Goal: Information Seeking & Learning: Learn about a topic

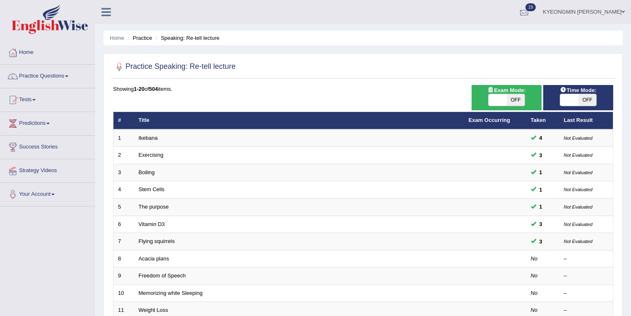
click at [531, 12] on div at bounding box center [524, 12] width 12 height 12
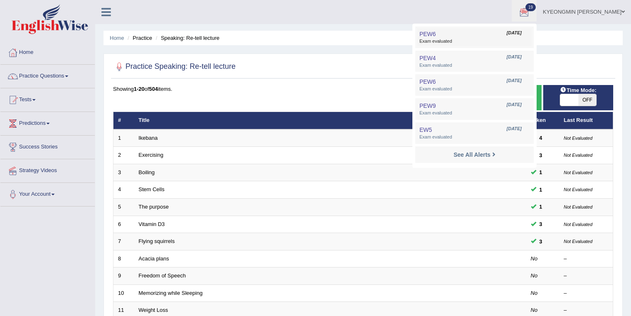
click at [477, 39] on span "Exam evaluated" at bounding box center [475, 41] width 110 height 7
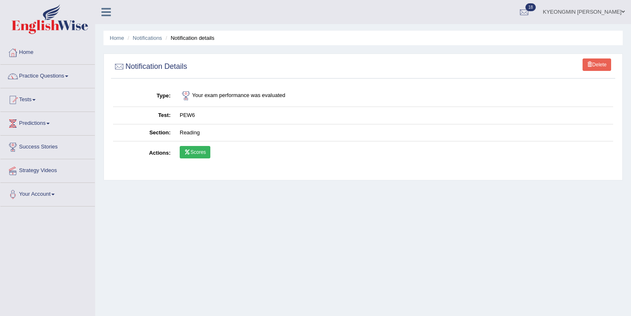
click at [205, 153] on link "Scores" at bounding box center [195, 152] width 31 height 12
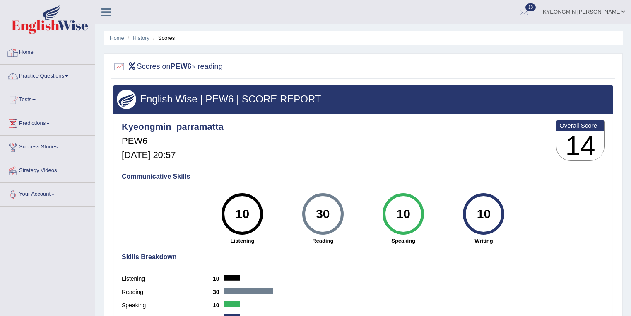
click at [33, 55] on link "Home" at bounding box center [47, 51] width 94 height 21
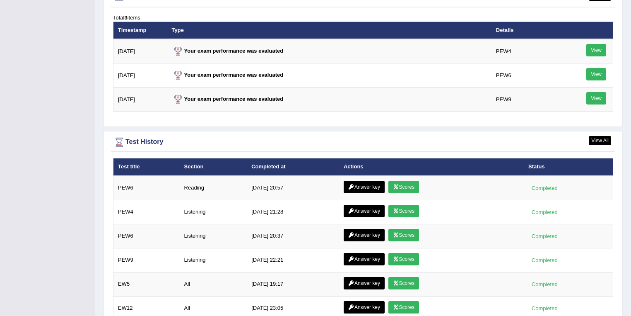
scroll to position [1060, 0]
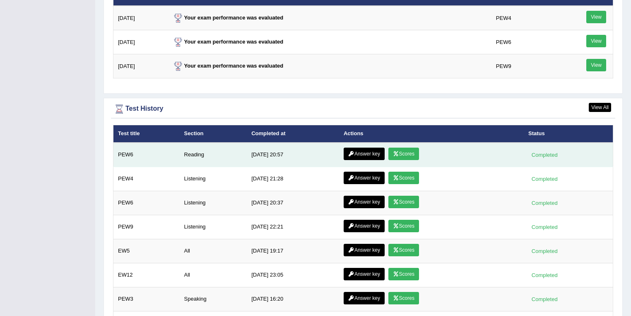
click at [376, 149] on link "Answer key" at bounding box center [364, 153] width 41 height 12
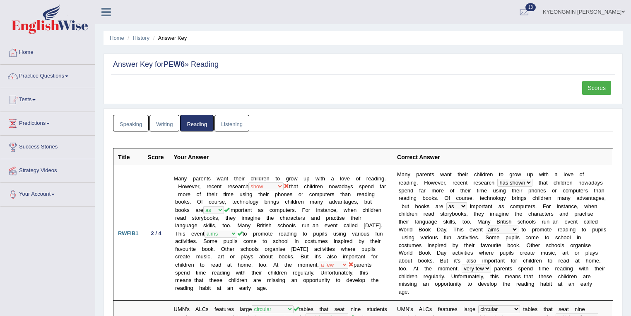
click at [161, 118] on link "Writing" at bounding box center [165, 123] width 30 height 17
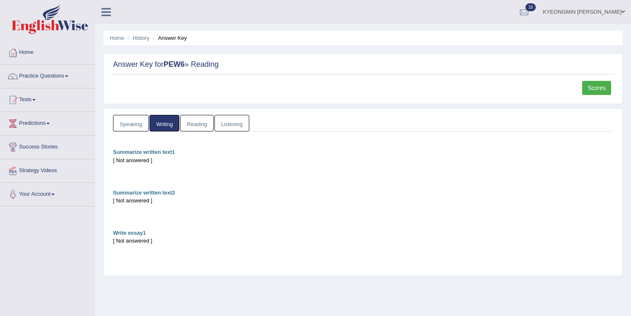
click at [131, 118] on link "Speaking" at bounding box center [131, 123] width 36 height 17
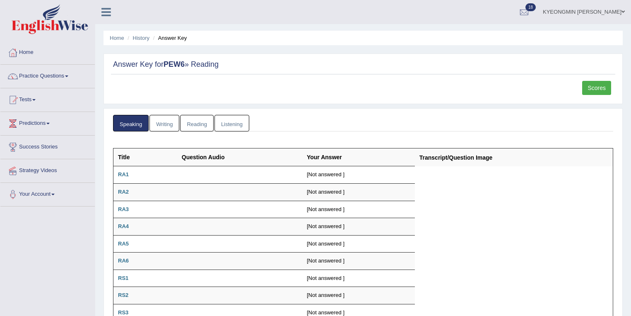
click at [188, 120] on link "Reading" at bounding box center [196, 123] width 33 height 17
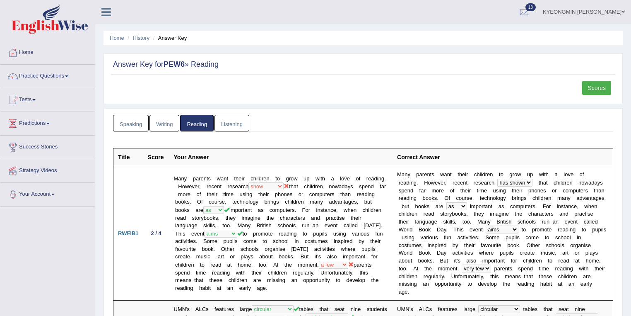
click at [224, 119] on link "Listening" at bounding box center [232, 123] width 35 height 17
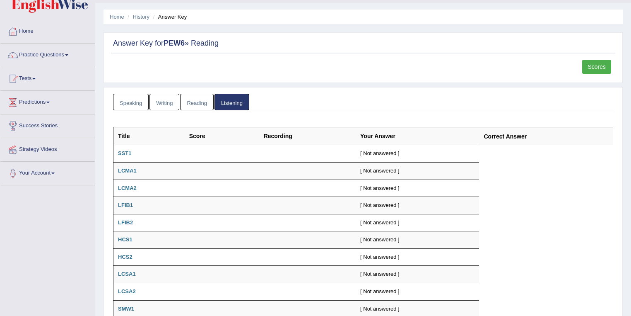
scroll to position [33, 0]
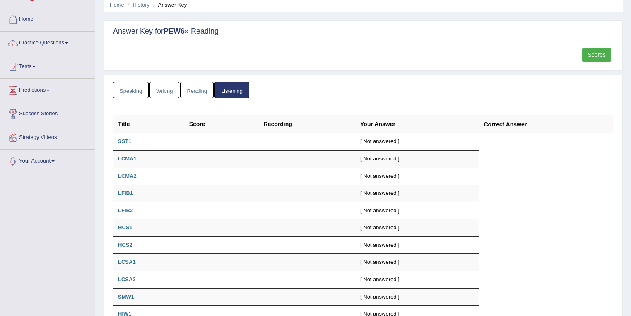
click at [201, 94] on link "Reading" at bounding box center [196, 90] width 33 height 17
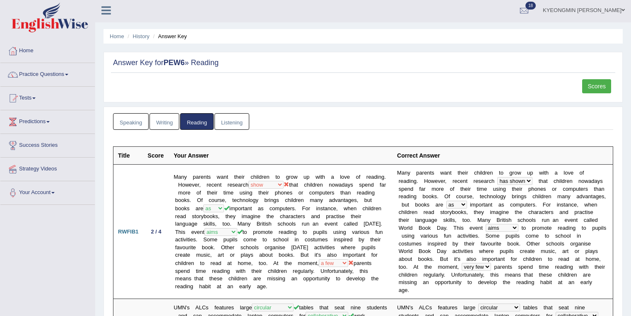
scroll to position [0, 0]
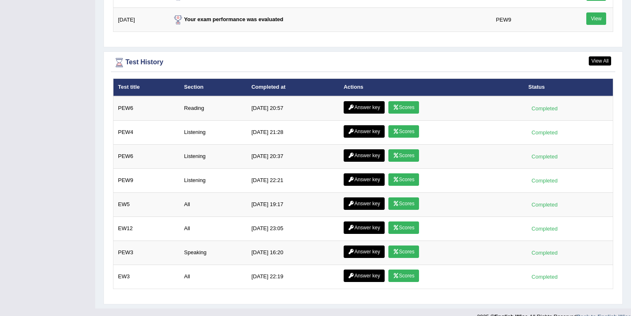
scroll to position [1114, 0]
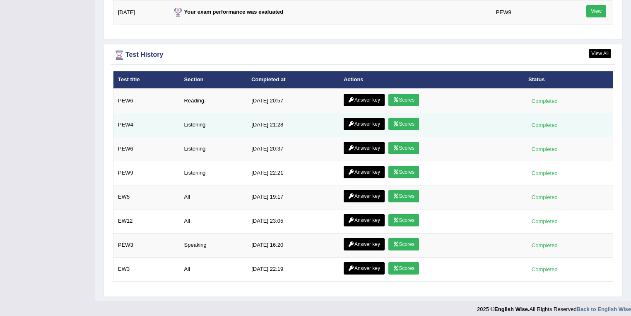
click at [395, 118] on link "Scores" at bounding box center [404, 124] width 31 height 12
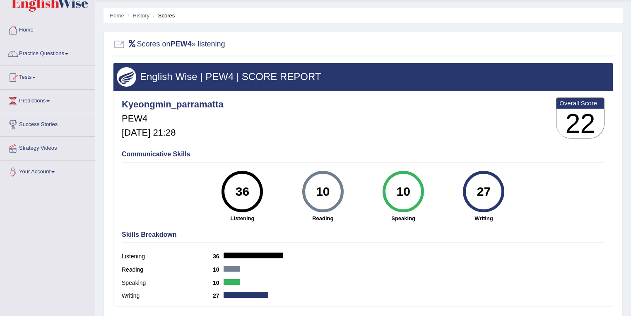
scroll to position [20, 0]
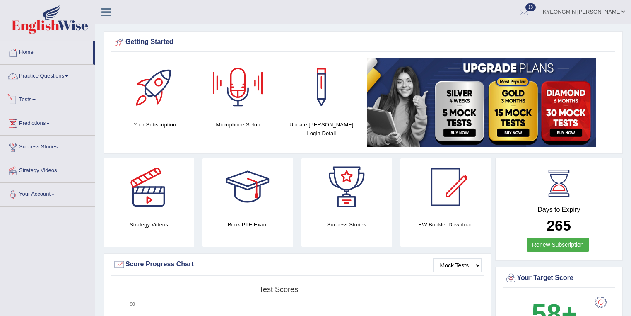
click at [55, 97] on link "Tests" at bounding box center [47, 98] width 94 height 21
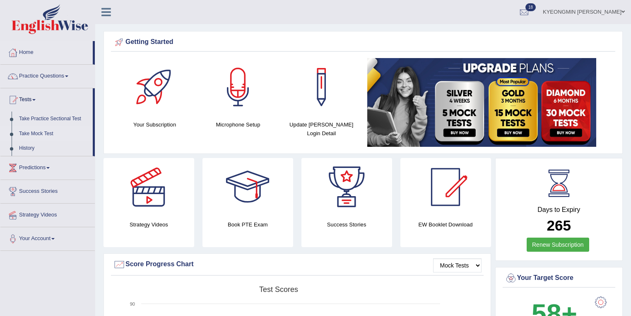
click at [50, 131] on link "Take Mock Test" at bounding box center [53, 133] width 77 height 15
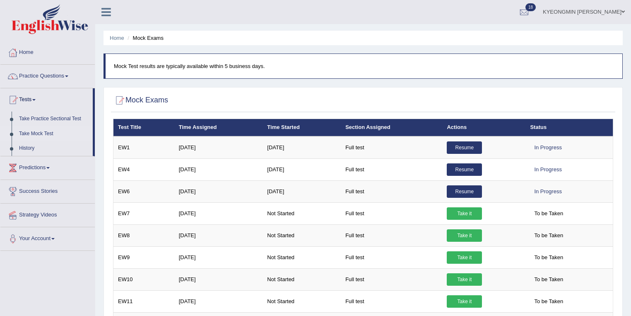
click at [103, 15] on icon at bounding box center [106, 12] width 10 height 11
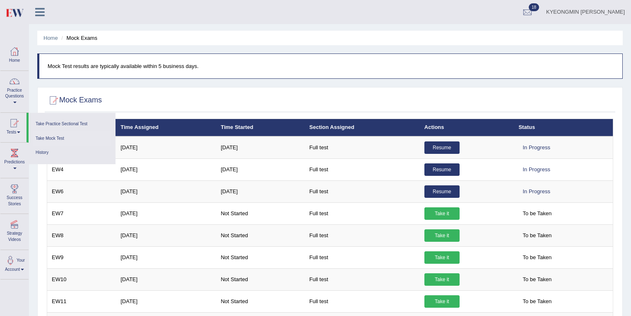
click at [26, 191] on link "Success Stories" at bounding box center [14, 194] width 28 height 33
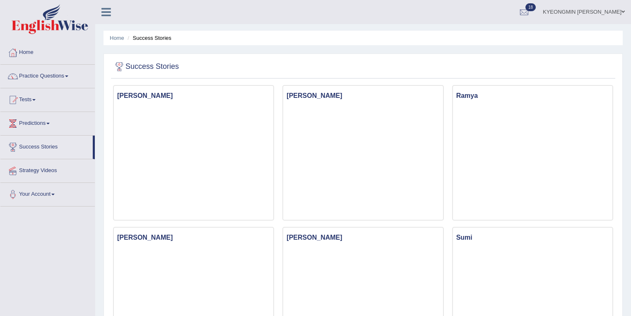
click at [41, 173] on link "Strategy Videos" at bounding box center [47, 169] width 94 height 21
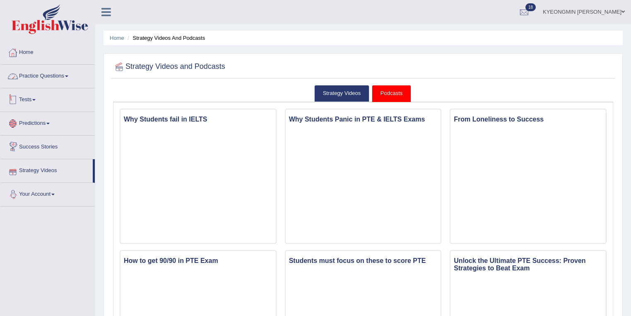
click at [48, 77] on link "Practice Questions" at bounding box center [47, 75] width 94 height 21
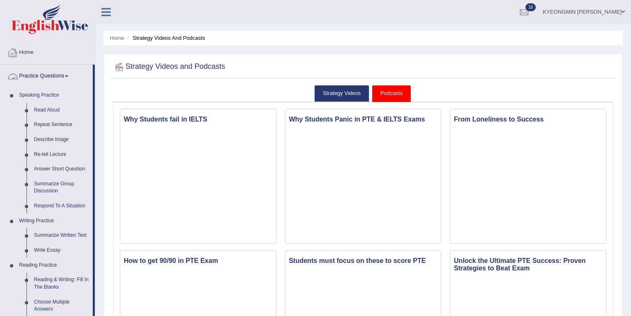
click at [40, 48] on link "Home" at bounding box center [47, 51] width 94 height 21
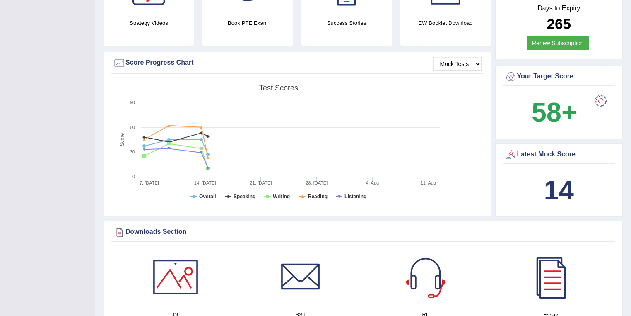
scroll to position [199, 0]
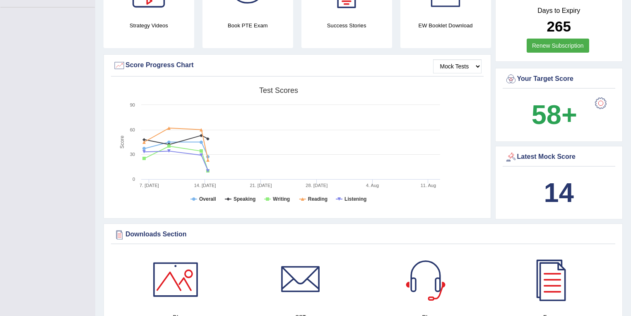
click at [601, 107] on div at bounding box center [601, 103] width 17 height 17
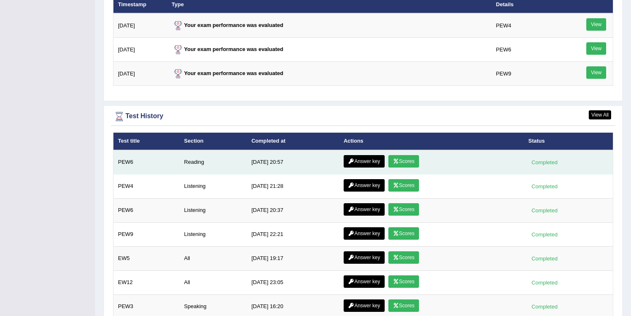
scroll to position [1081, 0]
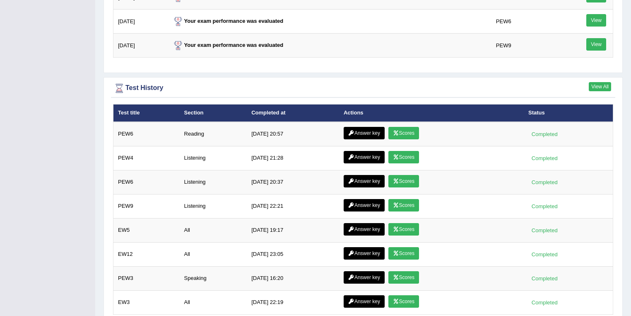
click at [596, 82] on link "View All" at bounding box center [600, 86] width 22 height 9
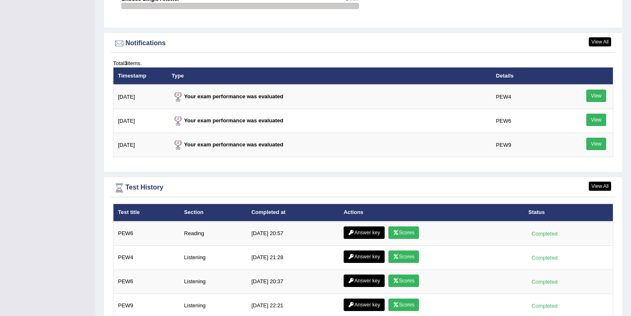
scroll to position [1028, 0]
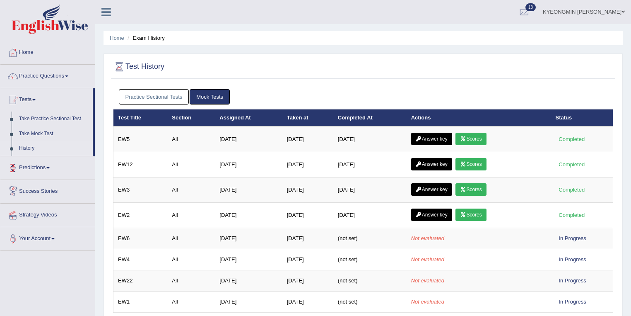
click at [45, 173] on link "Predictions" at bounding box center [47, 166] width 94 height 21
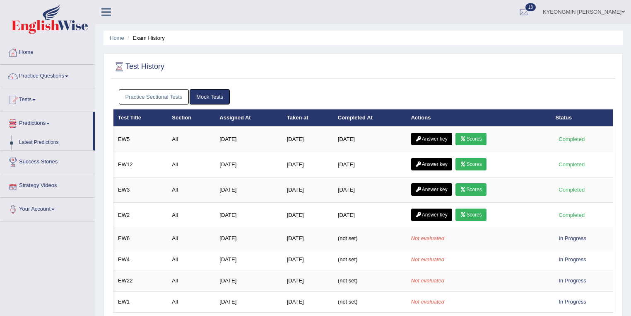
click at [48, 164] on link "Success Stories" at bounding box center [47, 160] width 94 height 21
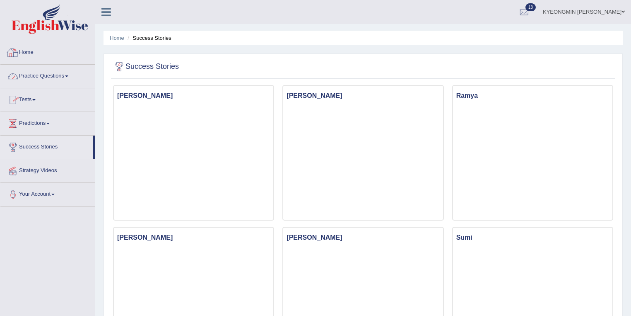
click at [46, 58] on link "Home" at bounding box center [47, 51] width 94 height 21
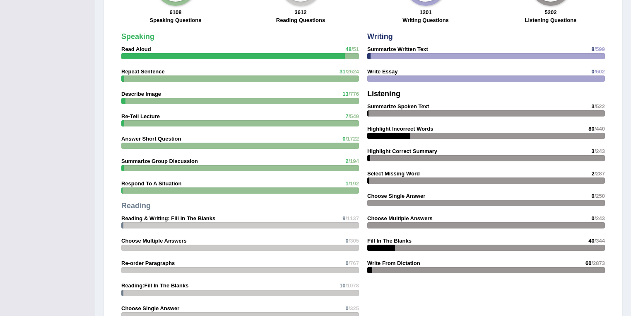
scroll to position [630, 0]
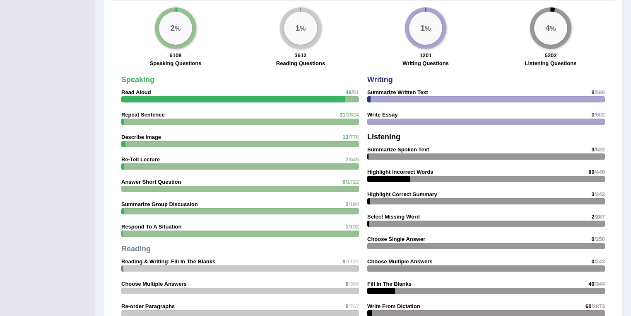
click at [148, 96] on div at bounding box center [233, 99] width 224 height 6
click at [145, 83] on div "Speaking Read Aloud 48 /51 Repeat Sentence 31 /2624 Describe Image 13 /776 Re-T…" at bounding box center [240, 221] width 246 height 298
click at [145, 91] on div "Speaking Read Aloud 48 /51 Repeat Sentence 31 /2624 Describe Image 13 /776 Re-T…" at bounding box center [240, 221] width 246 height 298
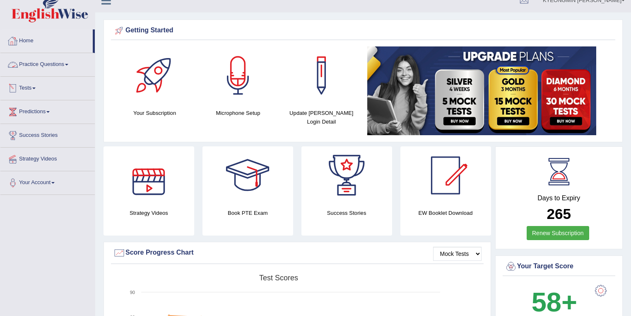
scroll to position [0, 0]
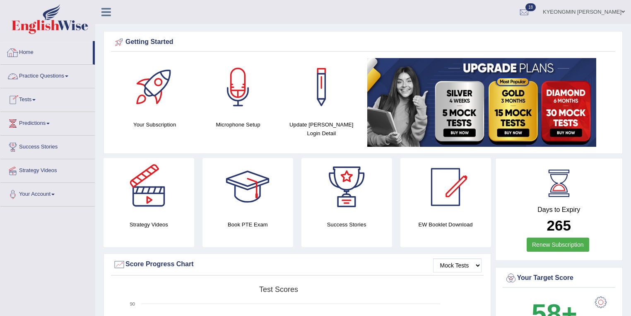
click at [51, 73] on link "Practice Questions" at bounding box center [47, 75] width 94 height 21
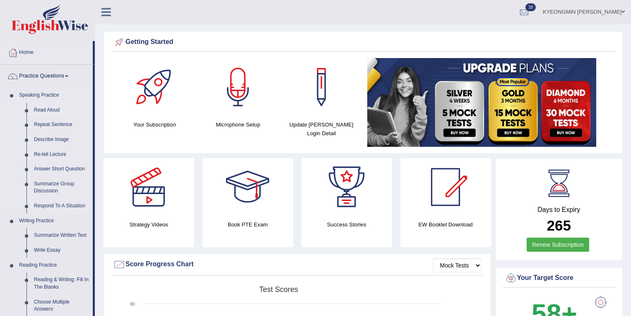
click at [53, 110] on link "Read Aloud" at bounding box center [61, 110] width 63 height 15
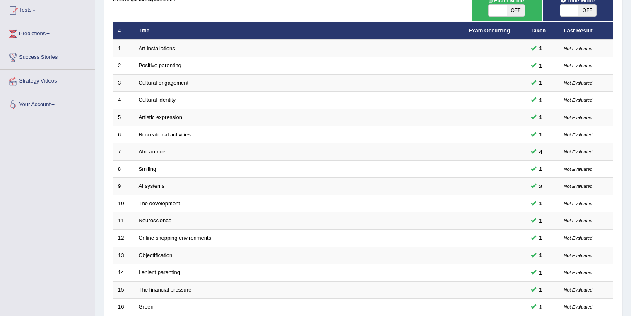
scroll to position [230, 0]
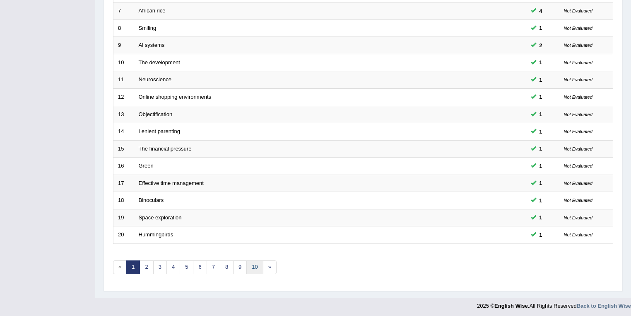
click at [251, 261] on link "10" at bounding box center [254, 267] width 17 height 14
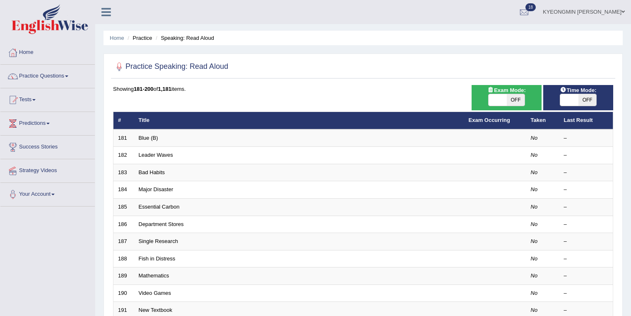
click at [41, 147] on link "Success Stories" at bounding box center [47, 145] width 94 height 21
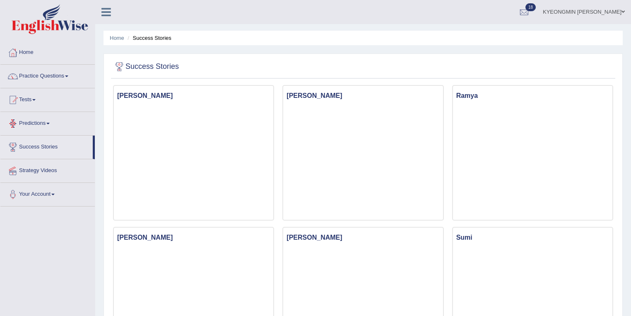
drag, startPoint x: 0, startPoint y: 0, endPoint x: 40, endPoint y: 33, distance: 52.1
click at [40, 33] on img at bounding box center [50, 19] width 77 height 30
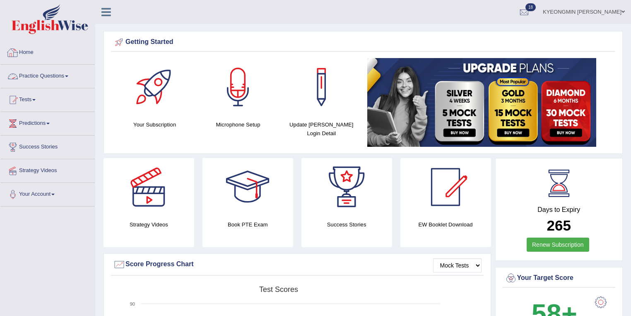
click at [44, 75] on link "Practice Questions" at bounding box center [47, 75] width 94 height 21
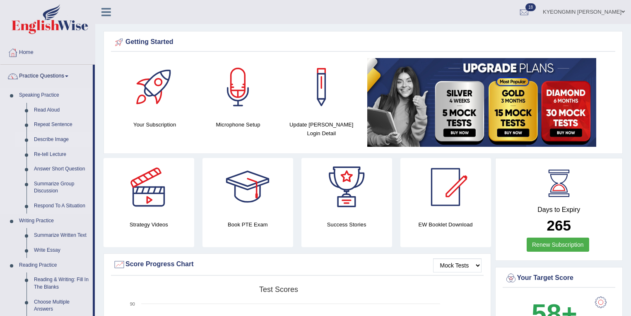
click at [56, 138] on link "Describe Image" at bounding box center [61, 139] width 63 height 15
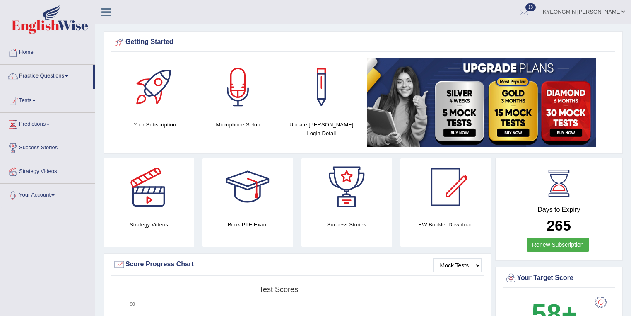
scroll to position [12, 0]
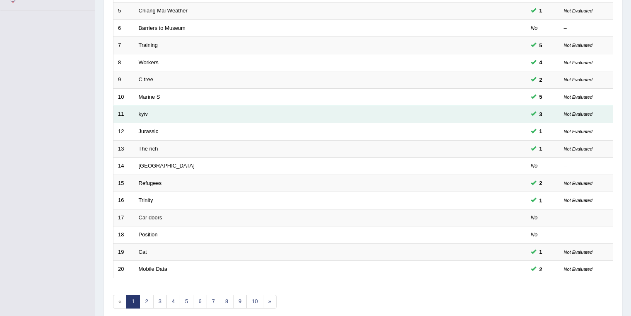
scroll to position [230, 0]
